Goal: Navigation & Orientation: Find specific page/section

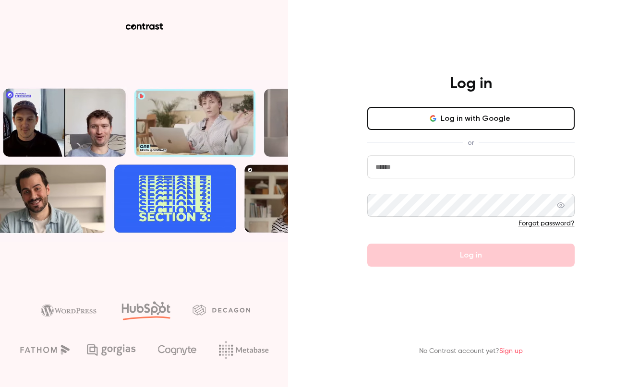
click at [453, 122] on button "Log in with Google" at bounding box center [470, 118] width 207 height 23
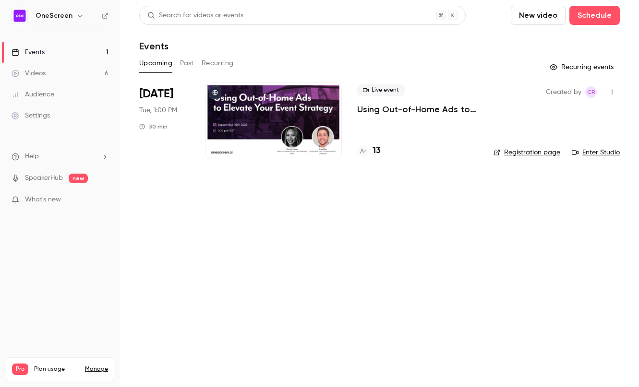
click at [408, 110] on p "Using Out-of-Home Ads to Elevate Your Event Marketing Strategy" at bounding box center [417, 110] width 121 height 12
